Goal: Transaction & Acquisition: Purchase product/service

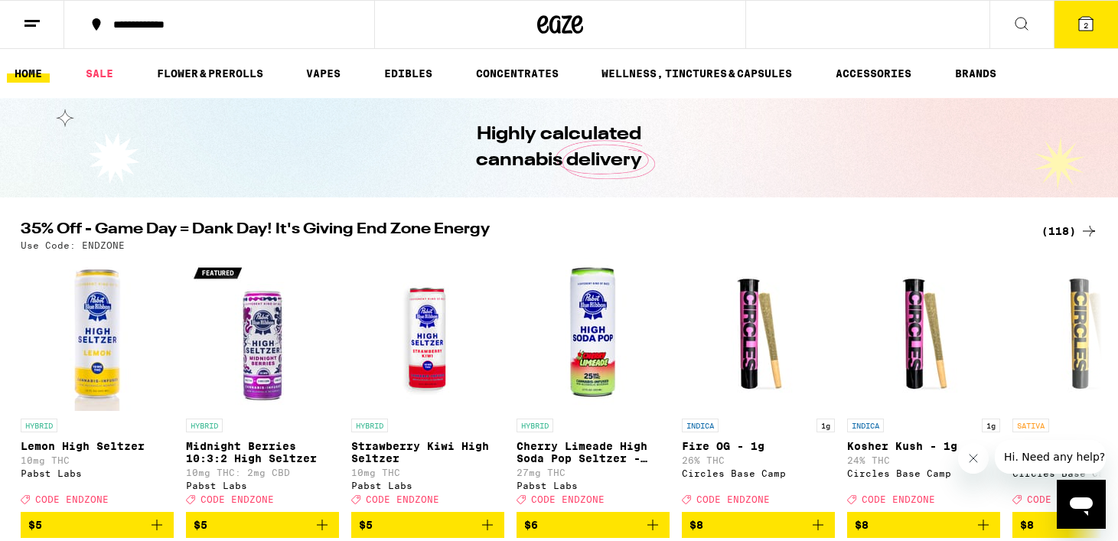
click at [1058, 228] on div "(118)" at bounding box center [1070, 231] width 57 height 18
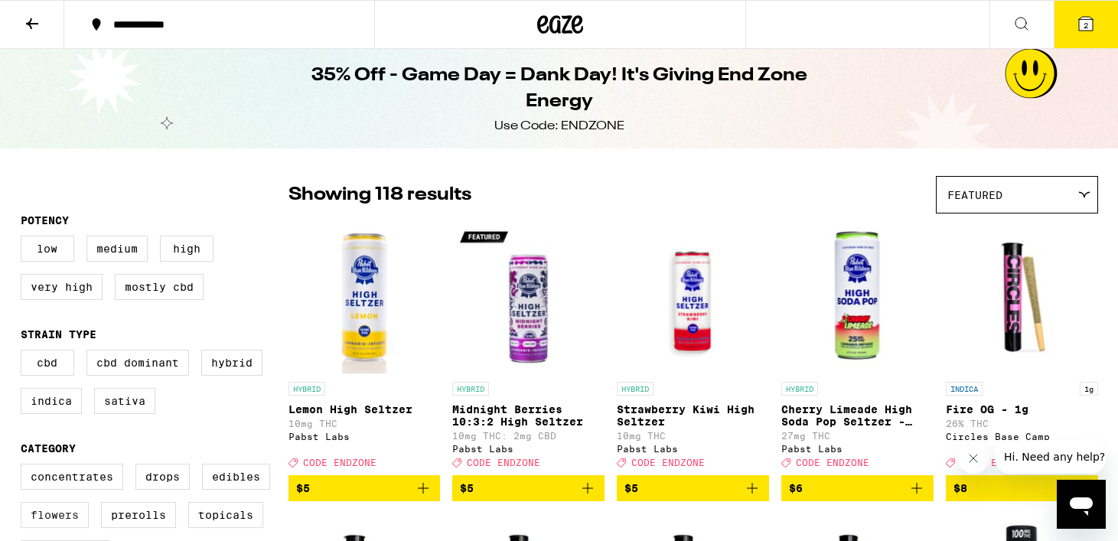
click at [53, 522] on label "Flowers" at bounding box center [55, 515] width 68 height 26
click at [24, 467] on input "Flowers" at bounding box center [24, 466] width 1 height 1
checkbox input "true"
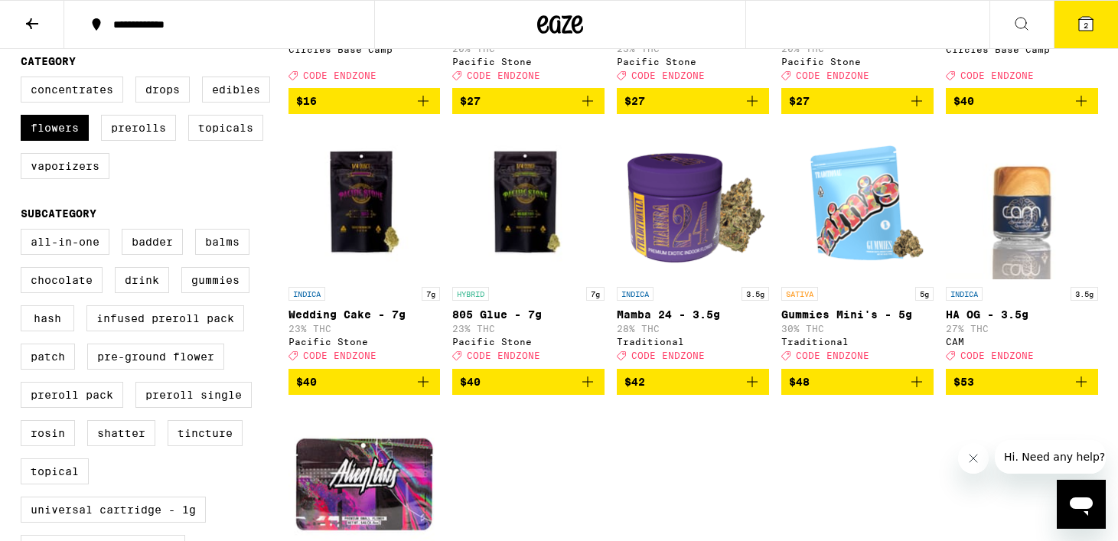
scroll to position [358, 0]
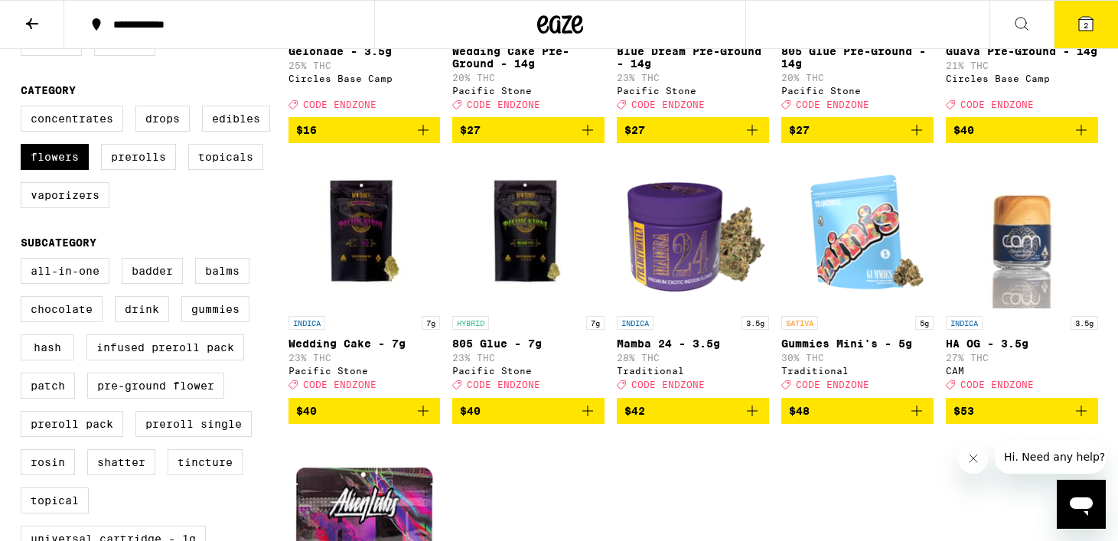
click at [909, 420] on icon "Add to bag" at bounding box center [917, 411] width 18 height 18
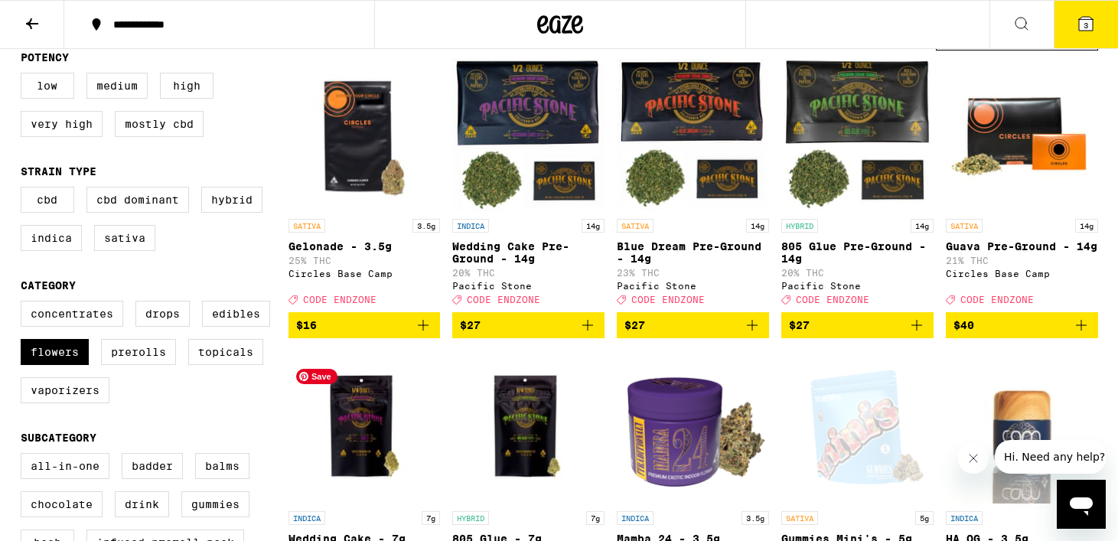
scroll to position [159, 0]
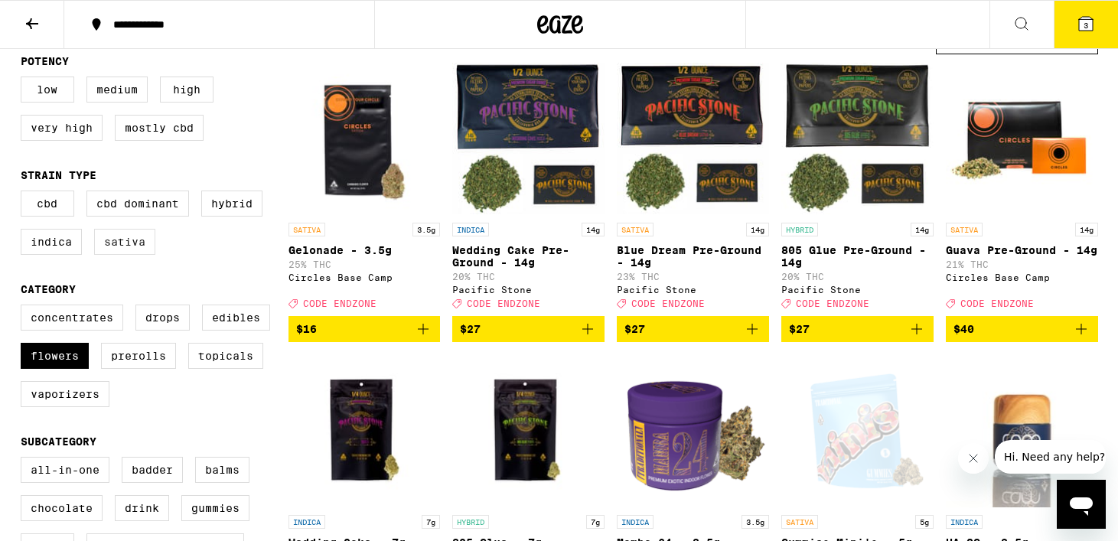
click at [141, 255] on label "Sativa" at bounding box center [124, 242] width 61 height 26
click at [24, 194] on input "Sativa" at bounding box center [24, 193] width 1 height 1
checkbox input "true"
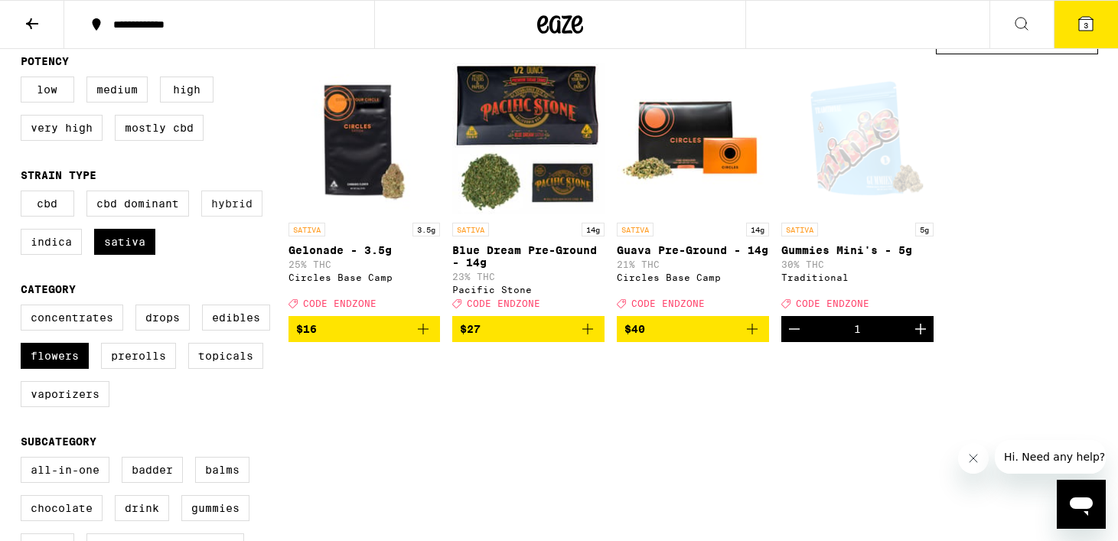
click at [235, 197] on label "Hybrid" at bounding box center [231, 204] width 61 height 26
click at [24, 194] on input "Hybrid" at bounding box center [24, 193] width 1 height 1
checkbox input "true"
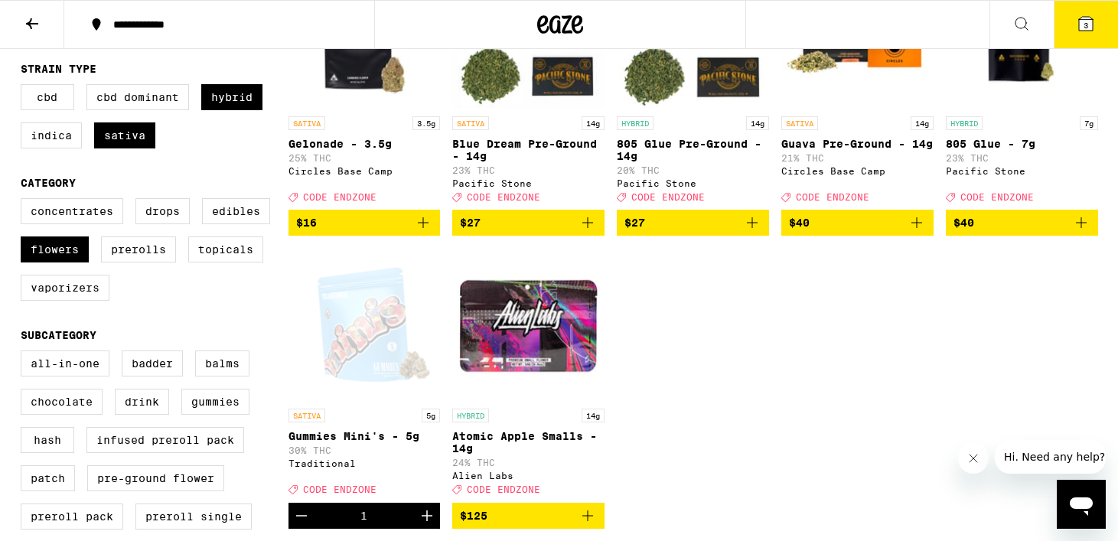
scroll to position [306, 0]
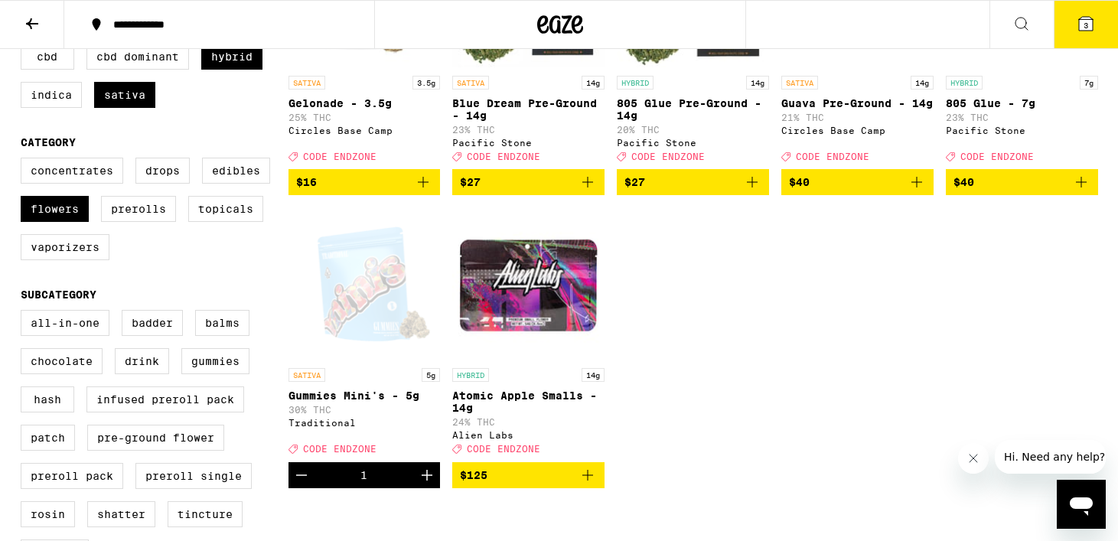
click at [595, 484] on icon "Add to bag" at bounding box center [588, 475] width 18 height 18
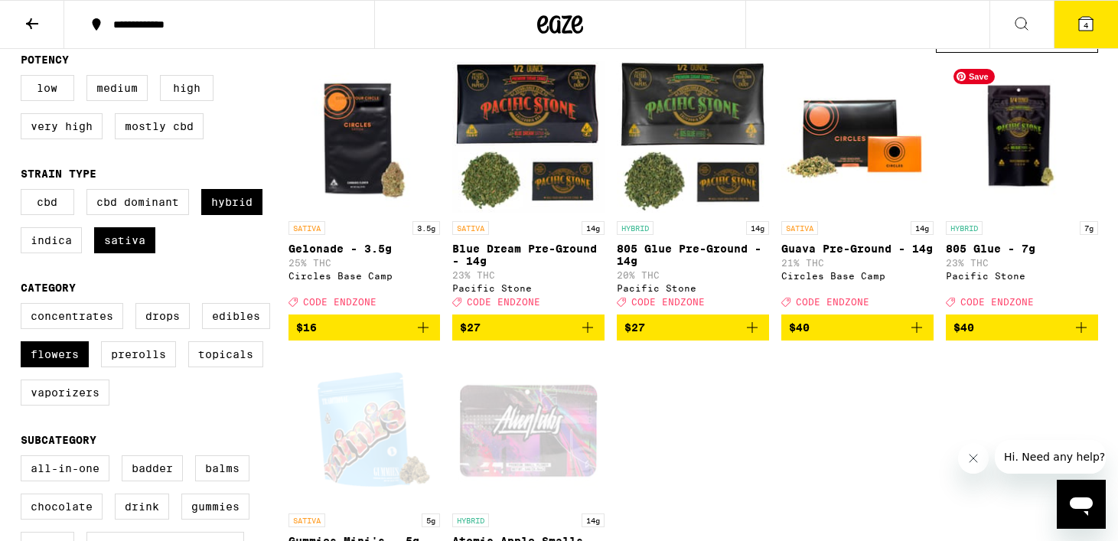
scroll to position [170, 0]
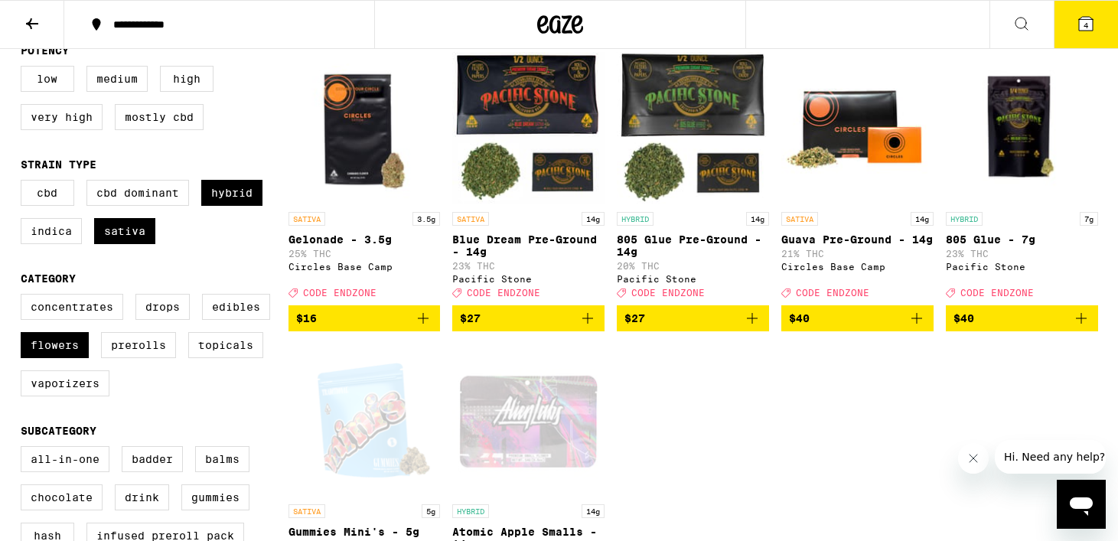
click at [1082, 30] on icon at bounding box center [1086, 24] width 14 height 14
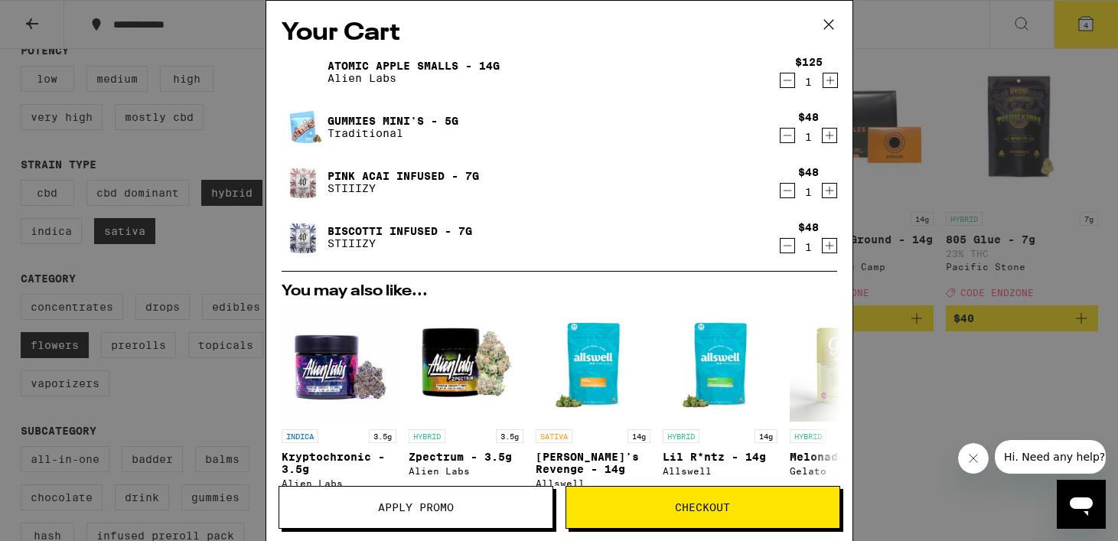
click at [787, 80] on icon "Decrement" at bounding box center [788, 80] width 14 height 18
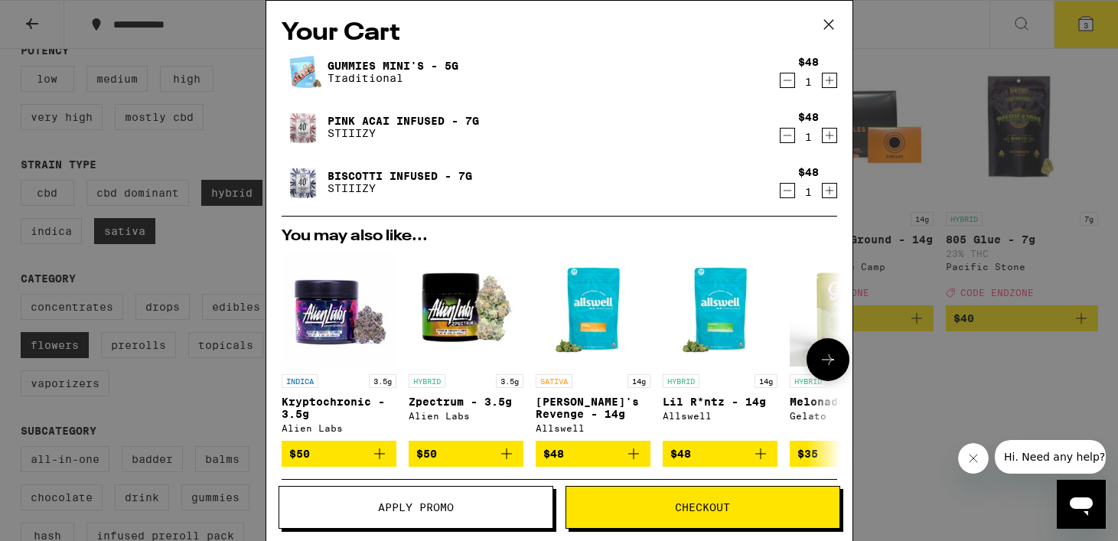
click at [528, 396] on div "INDICA 3.5g Kryptochronic - 3.5g Alien Labs $50 HYBRID 3.5g Zpectrum - 3.5g Ali…" at bounding box center [559, 359] width 580 height 215
click at [786, 78] on icon "Decrement" at bounding box center [788, 80] width 14 height 18
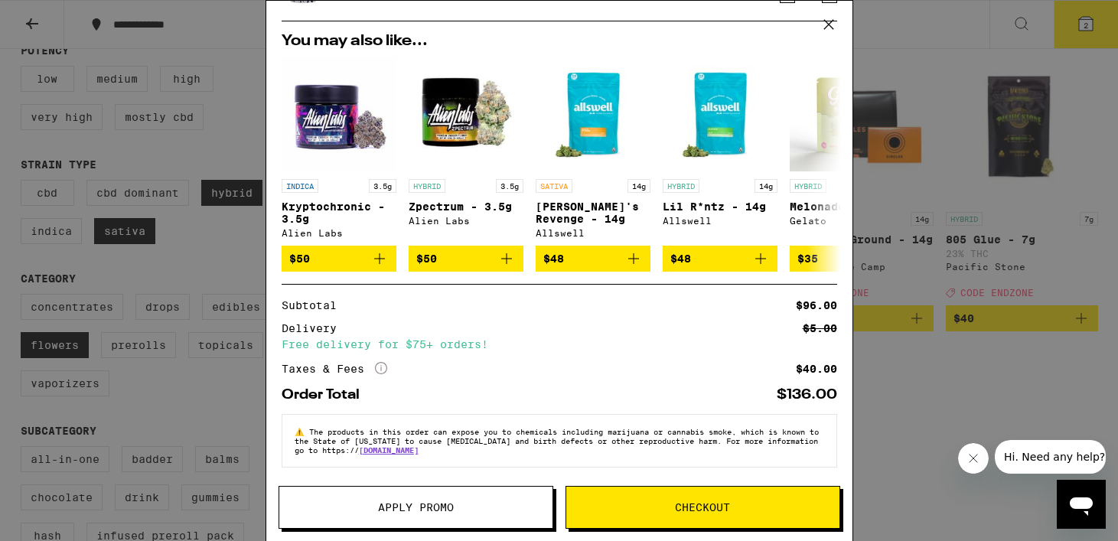
scroll to position [149, 0]
click at [825, 20] on icon at bounding box center [828, 24] width 23 height 23
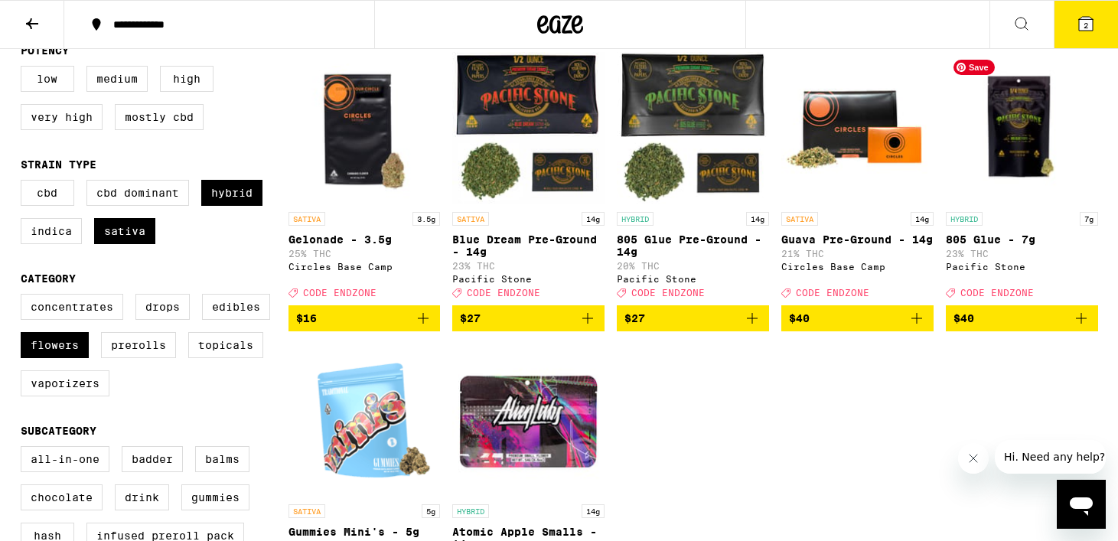
click at [1089, 47] on button "2" at bounding box center [1086, 24] width 64 height 47
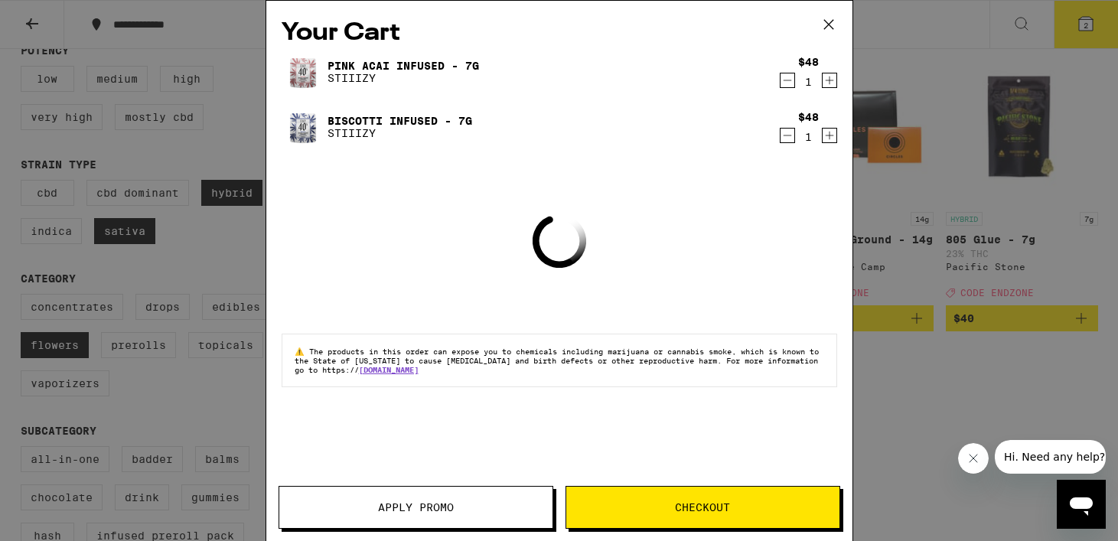
click at [397, 502] on span "Apply Promo" at bounding box center [416, 507] width 76 height 11
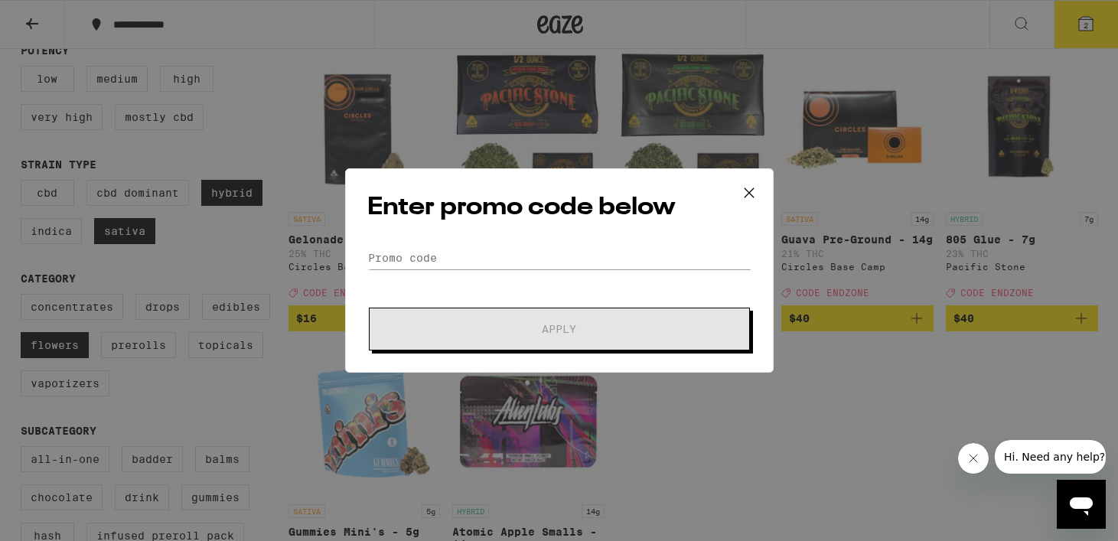
click at [451, 238] on div "Enter promo code below Promo Code Apply" at bounding box center [559, 270] width 429 height 204
click at [425, 259] on input "Promo Code" at bounding box center [559, 257] width 384 height 23
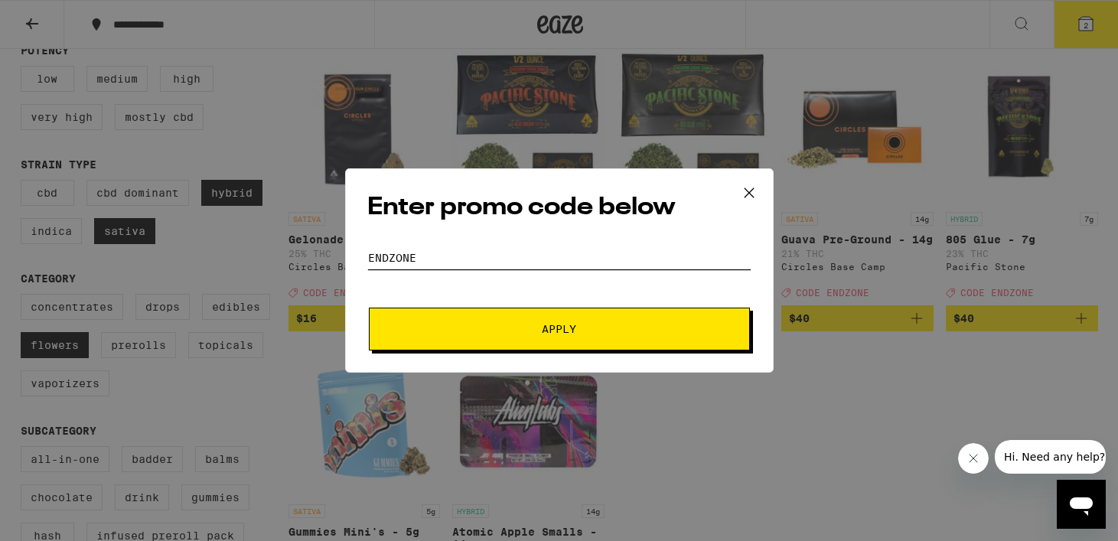
type input "ENDZONE"
click at [460, 331] on span "Apply" at bounding box center [560, 329] width 276 height 11
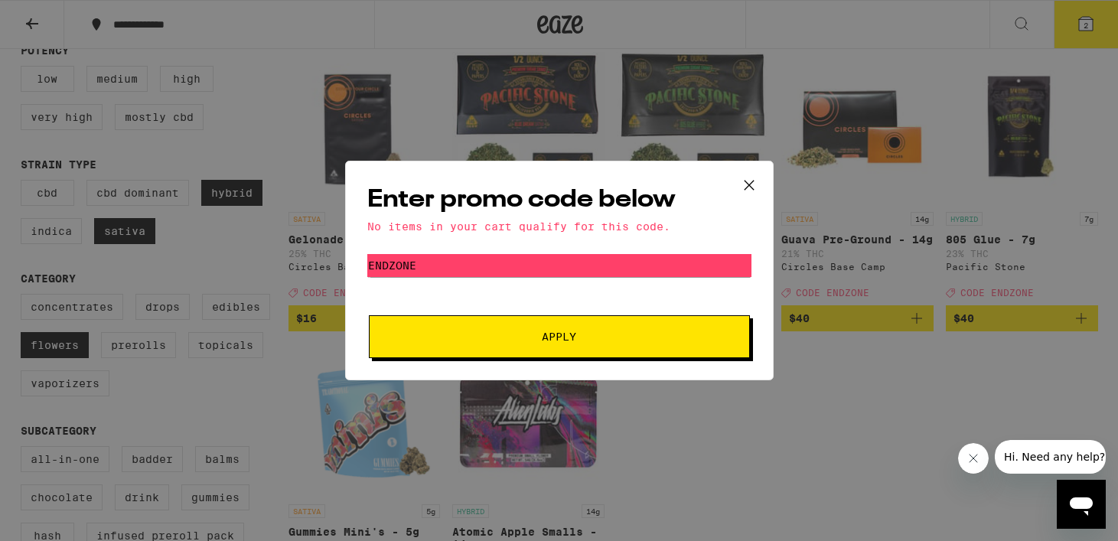
click at [465, 328] on button "Apply" at bounding box center [559, 336] width 381 height 43
click at [750, 188] on icon at bounding box center [749, 185] width 23 height 23
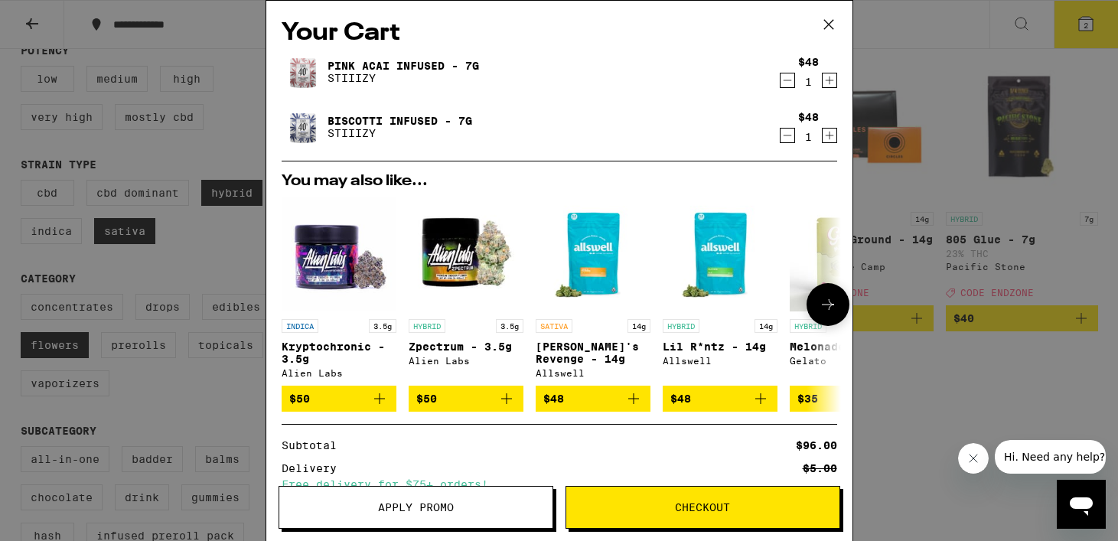
click at [380, 400] on icon "Add to bag" at bounding box center [379, 398] width 11 height 11
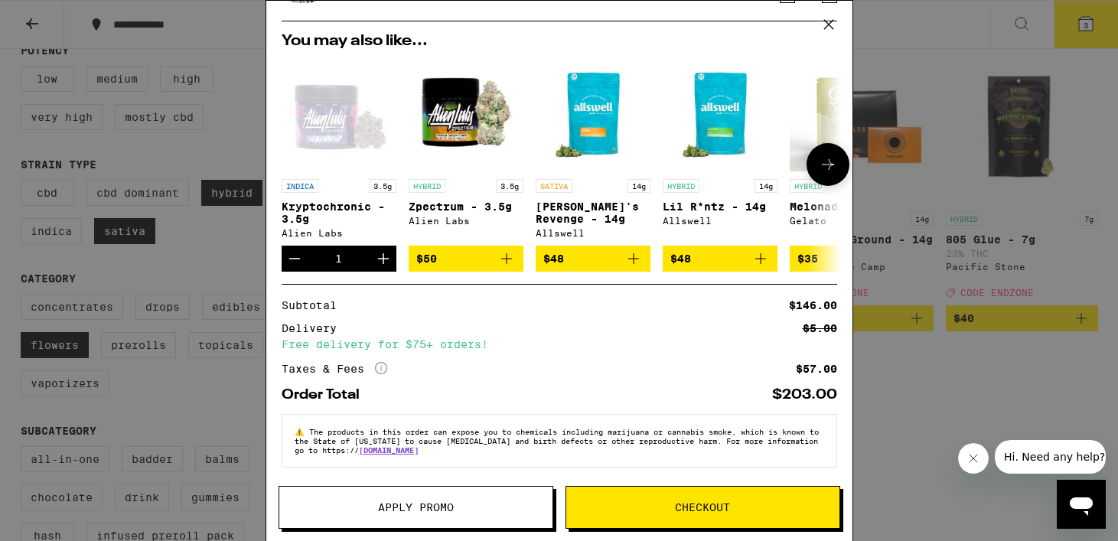
scroll to position [204, 0]
click at [967, 385] on div "Your Cart Kryptochronic - 3.5g Alien Labs $50 1 Pink Acai Infused - 7g STIIIZY …" at bounding box center [559, 270] width 1118 height 541
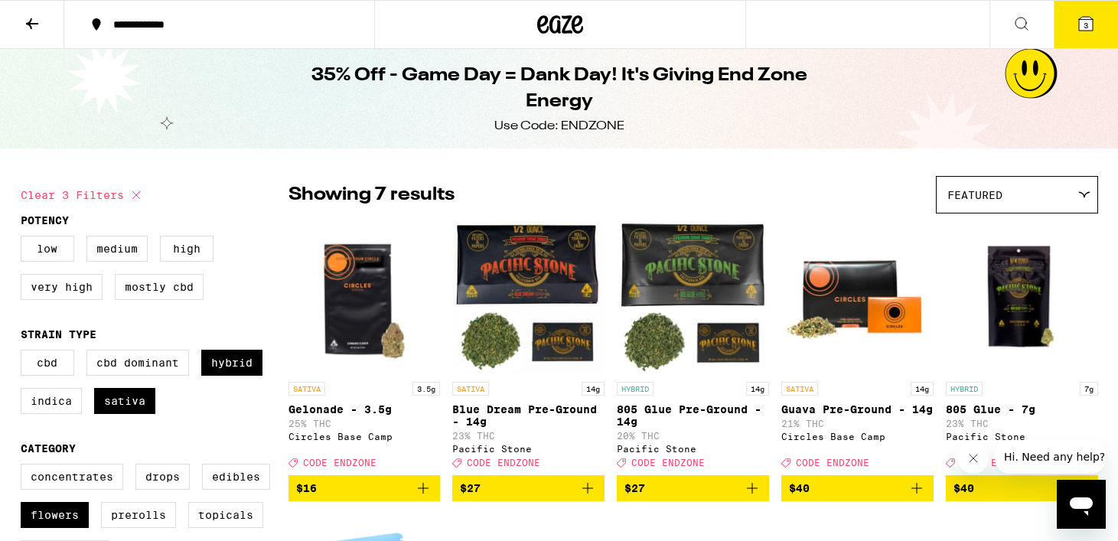
click at [1077, 37] on button "3" at bounding box center [1086, 24] width 64 height 47
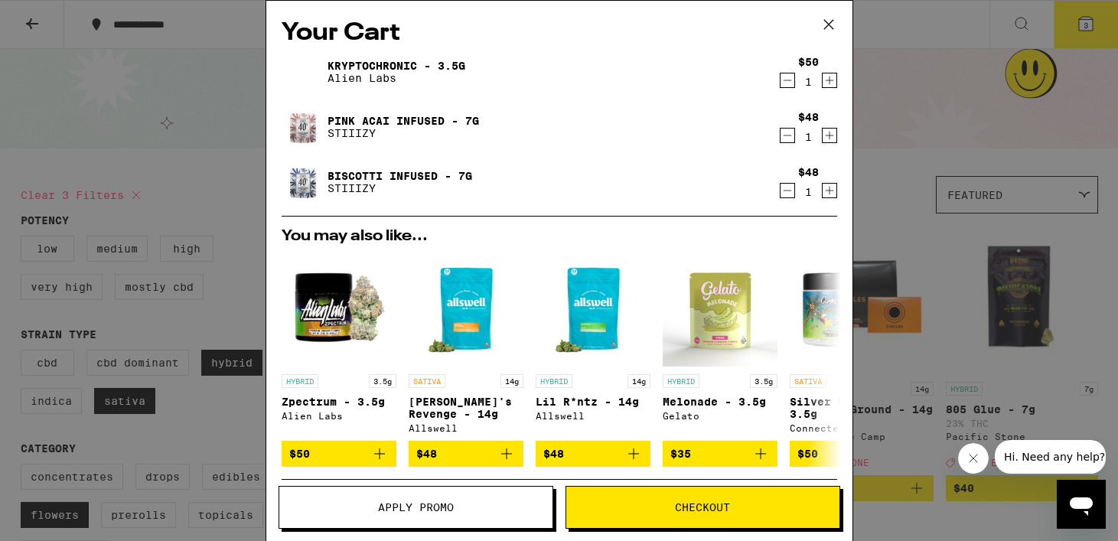
click at [791, 183] on icon "Decrement" at bounding box center [788, 190] width 14 height 18
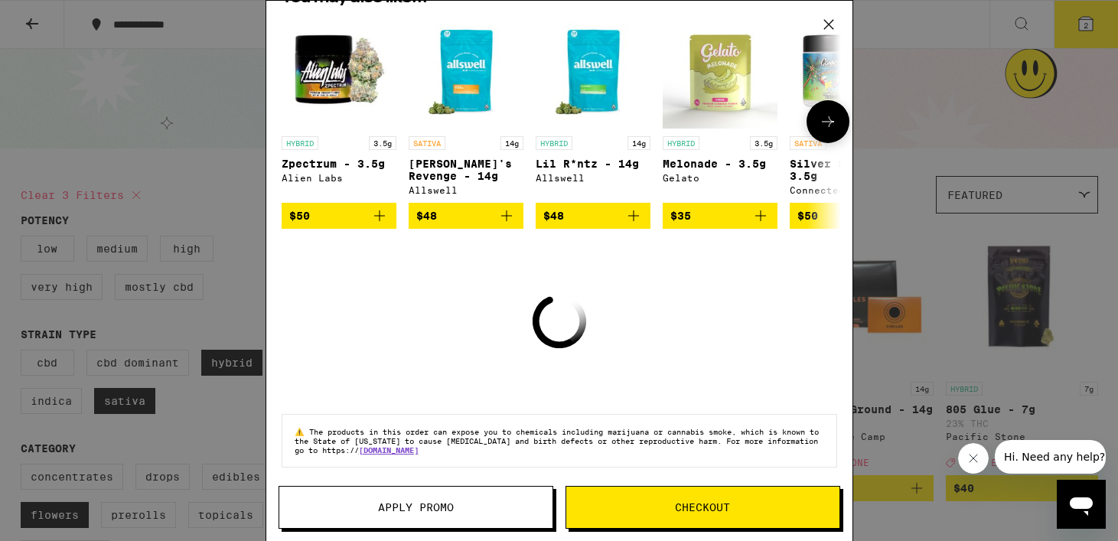
scroll to position [149, 0]
